Goal: Task Accomplishment & Management: Manage account settings

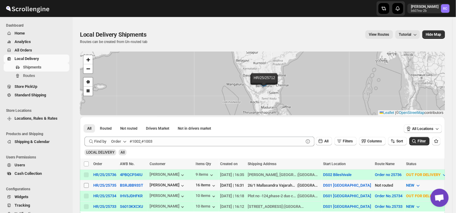
click at [85, 187] on span at bounding box center [86, 185] width 5 height 5
click at [85, 187] on input "Select shipment" at bounding box center [86, 185] width 5 height 5
click at [85, 187] on span at bounding box center [86, 185] width 5 height 5
click at [85, 187] on input "Select shipment" at bounding box center [86, 185] width 5 height 5
click at [86, 183] on input "Select shipment" at bounding box center [86, 185] width 5 height 5
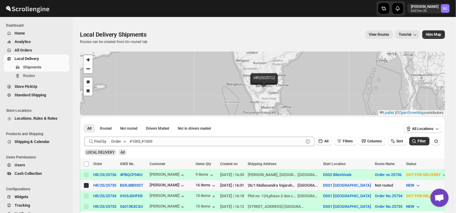
checkbox input "true"
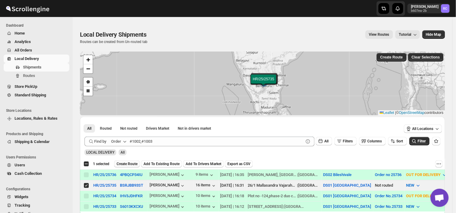
click at [129, 163] on span "Create Route" at bounding box center [127, 164] width 21 height 5
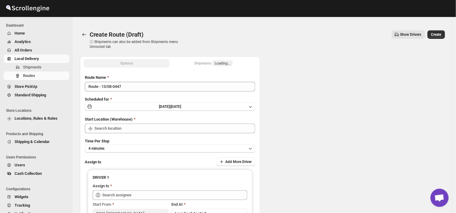
type input "DS01 [GEOGRAPHIC_DATA]"
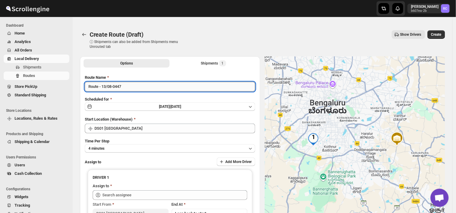
click at [125, 88] on input "Route - 13/08-0447" at bounding box center [170, 87] width 171 height 10
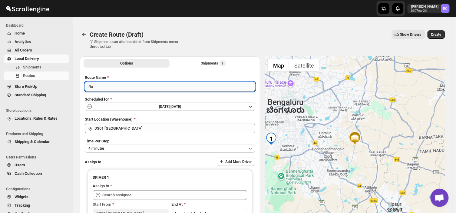
type input "R"
type input "Order no 25735"
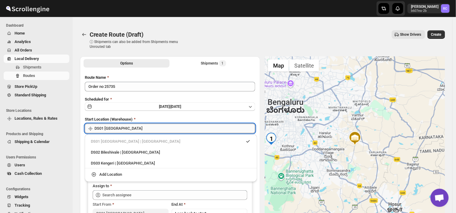
click at [132, 128] on input "DS01 [GEOGRAPHIC_DATA]" at bounding box center [175, 129] width 161 height 10
click at [113, 162] on div "DS03 Kengeri | [GEOGRAPHIC_DATA]" at bounding box center [171, 163] width 160 height 6
type input "DS03 Kengeri"
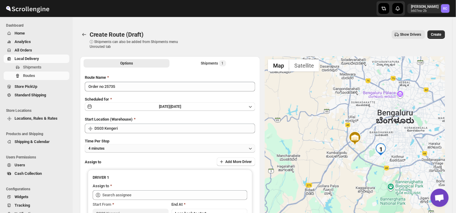
click at [112, 147] on button "4 minutes" at bounding box center [170, 148] width 171 height 8
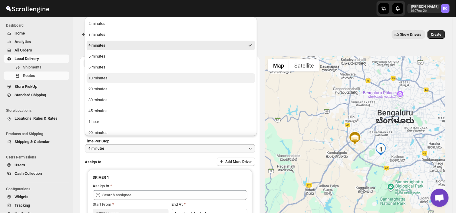
click at [100, 79] on div "10 minutes" at bounding box center [97, 78] width 19 height 6
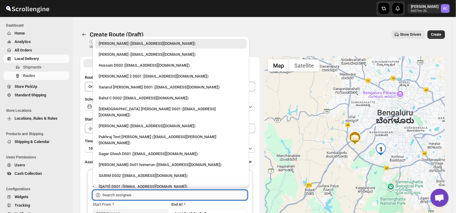
click at [136, 190] on input "text" at bounding box center [174, 195] width 145 height 10
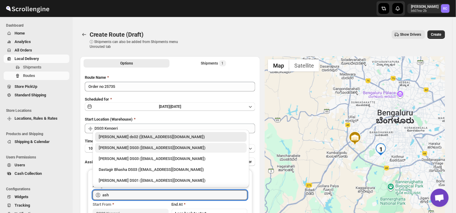
click at [120, 148] on div "[PERSON_NAME] DS03 ([EMAIL_ADDRESS][DOMAIN_NAME])" at bounding box center [171, 148] width 145 height 6
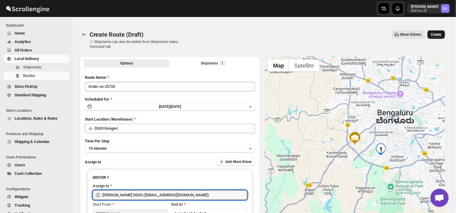
type input "[PERSON_NAME] DS03 ([EMAIL_ADDRESS][DOMAIN_NAME])"
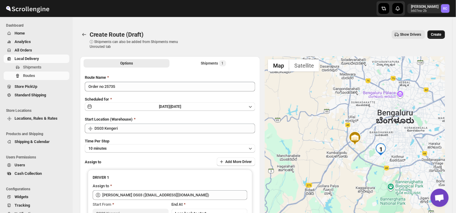
click at [441, 33] on span "Create" at bounding box center [437, 34] width 10 height 5
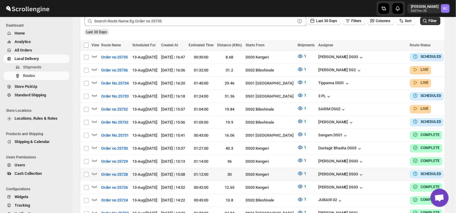
scroll to position [155, 0]
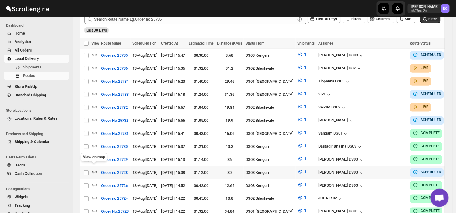
click at [93, 169] on icon "button" at bounding box center [95, 172] width 6 height 6
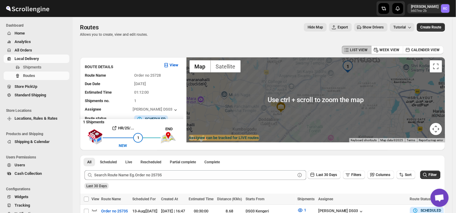
scroll to position [0, 0]
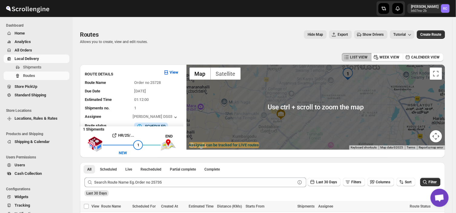
click at [317, 92] on div at bounding box center [316, 107] width 259 height 85
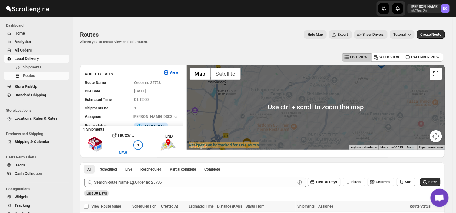
click at [438, 78] on button "Toggle fullscreen view" at bounding box center [436, 74] width 12 height 12
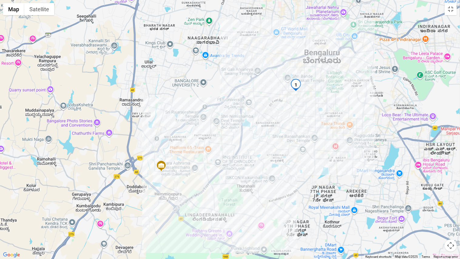
click at [162, 161] on img at bounding box center [161, 166] width 12 height 12
click at [454, 11] on button "Toggle fullscreen view" at bounding box center [451, 9] width 12 height 12
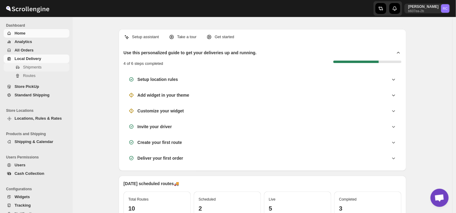
click at [41, 68] on span "Shipments" at bounding box center [32, 67] width 18 height 5
click at [36, 57] on span "Local Delivery" at bounding box center [28, 58] width 27 height 5
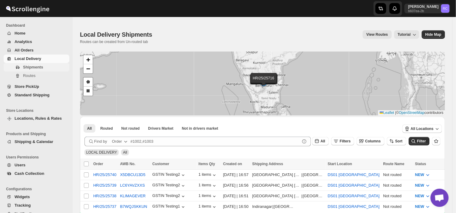
click at [47, 65] on span "Shipments" at bounding box center [45, 67] width 45 height 6
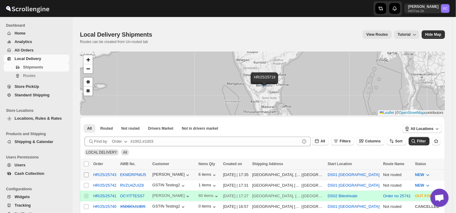
click at [86, 173] on input "Select shipment" at bounding box center [86, 174] width 5 height 5
checkbox input "true"
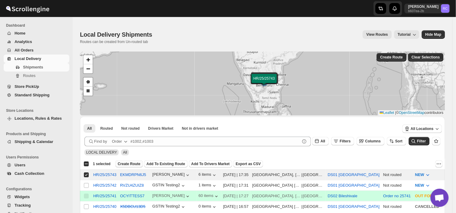
click at [129, 165] on span "Create Route" at bounding box center [129, 164] width 23 height 5
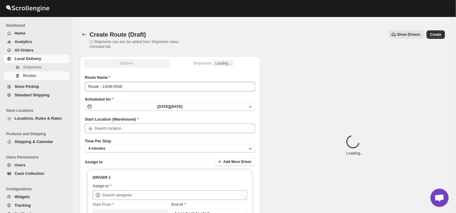
type input "DS01 [GEOGRAPHIC_DATA]"
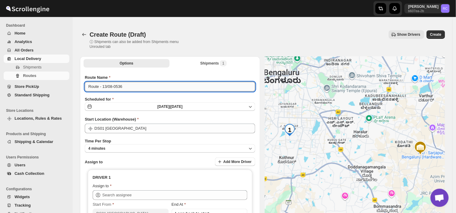
click at [125, 86] on input "Route - 13/08-0536" at bounding box center [170, 87] width 171 height 10
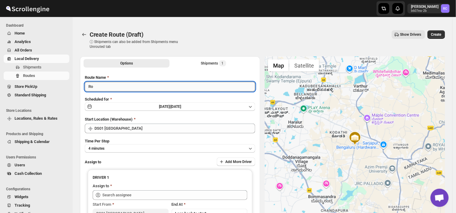
type input "R"
type input "Order no 25743"
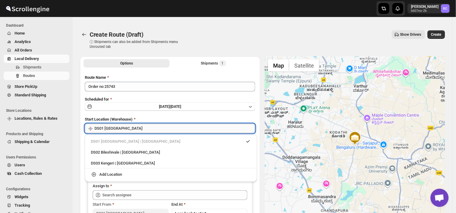
click at [135, 125] on input "DS01 [GEOGRAPHIC_DATA]" at bounding box center [175, 129] width 161 height 10
click at [100, 162] on div "DS03 Kengeri | [GEOGRAPHIC_DATA]" at bounding box center [171, 163] width 160 height 6
type input "DS03 Kengeri"
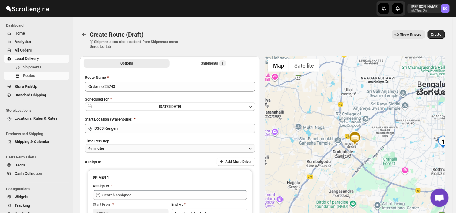
click at [122, 146] on button "4 minutes" at bounding box center [170, 148] width 171 height 8
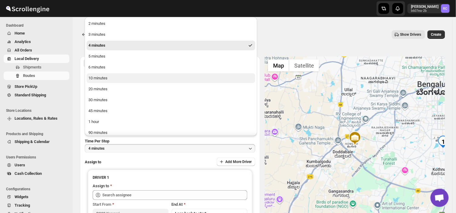
click at [110, 77] on button "10 minutes" at bounding box center [171, 78] width 169 height 10
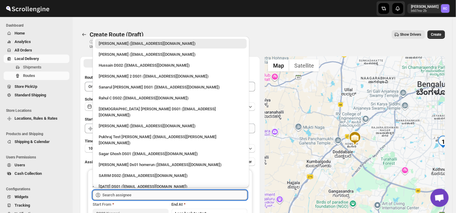
click at [132, 192] on input "text" at bounding box center [174, 195] width 145 height 10
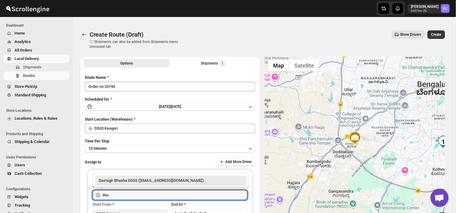
click at [189, 181] on div "Dastagir Bhasha DS03 ([EMAIL_ADDRESS][DOMAIN_NAME])" at bounding box center [171, 181] width 145 height 6
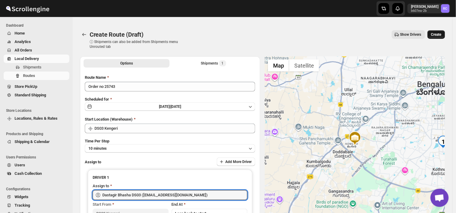
type input "Dastagir Bhasha DS03 ([EMAIL_ADDRESS][DOMAIN_NAME])"
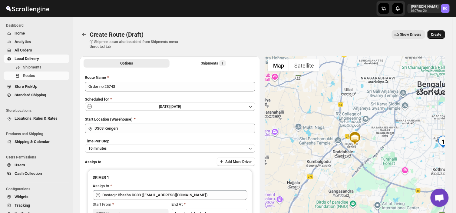
click at [441, 34] on span "Create" at bounding box center [437, 34] width 10 height 5
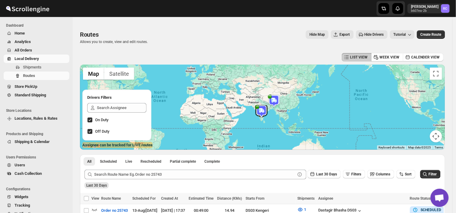
scroll to position [49, 0]
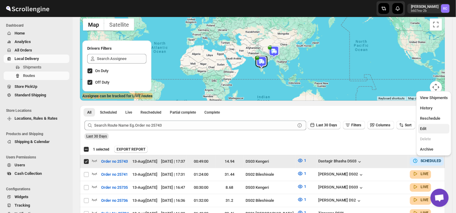
click at [426, 128] on span "Edit" at bounding box center [423, 128] width 6 height 5
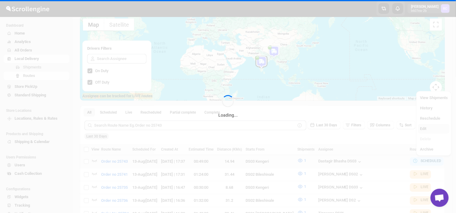
checkbox input "false"
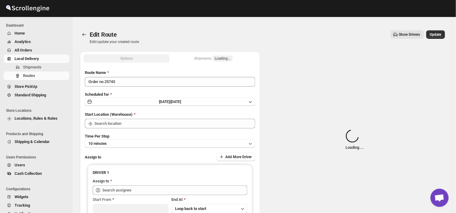
type input "Order no 25743"
type input "DS03 Kengeri"
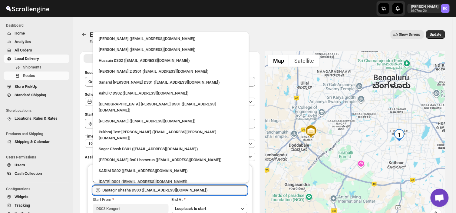
click at [192, 188] on input "Dastagir Bhasha DS03 ([EMAIL_ADDRESS][DOMAIN_NAME])" at bounding box center [174, 190] width 145 height 10
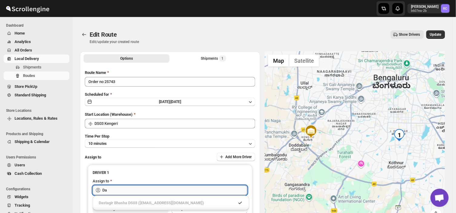
type input "D"
click at [211, 202] on div "[PERSON_NAME] DS03 ([EMAIL_ADDRESS][DOMAIN_NAME])" at bounding box center [171, 203] width 145 height 6
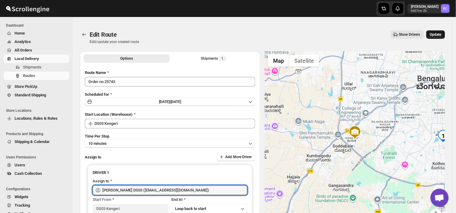
type input "[PERSON_NAME] DS03 ([EMAIL_ADDRESS][DOMAIN_NAME])"
click at [441, 32] on span "Update" at bounding box center [436, 34] width 12 height 5
